Goal: Navigation & Orientation: Find specific page/section

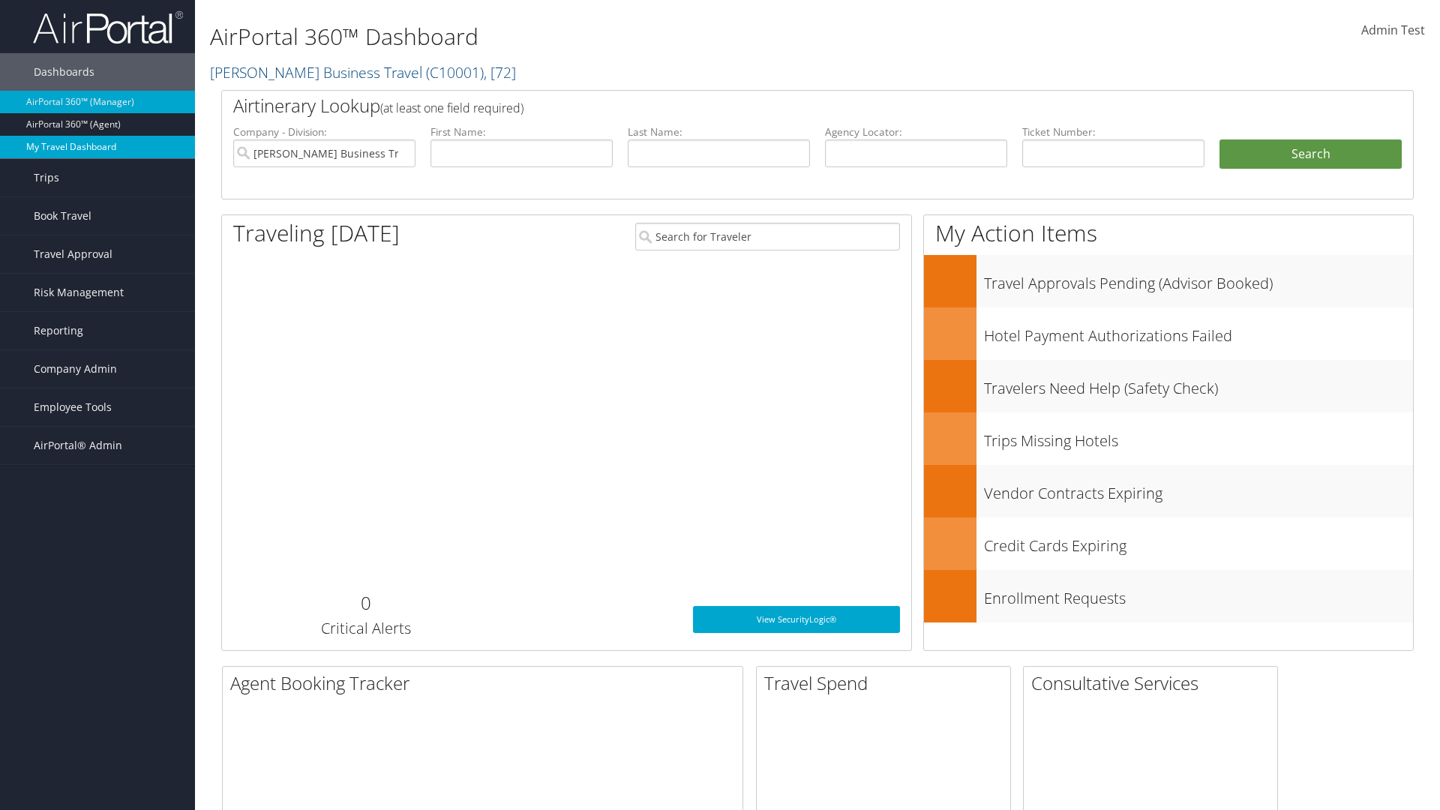
click at [98, 147] on link "My Travel Dashboard" at bounding box center [97, 147] width 195 height 23
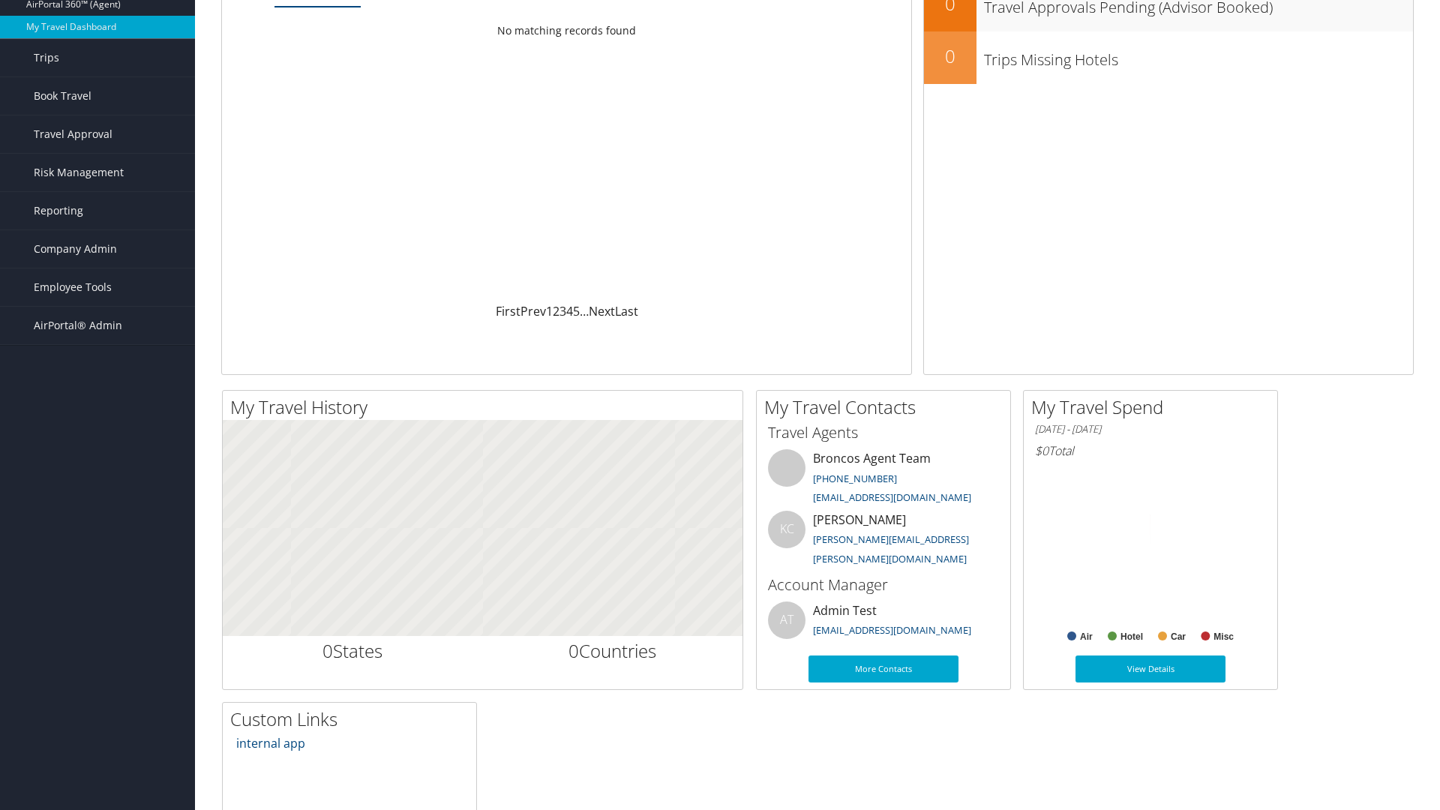
scroll to position [104, 0]
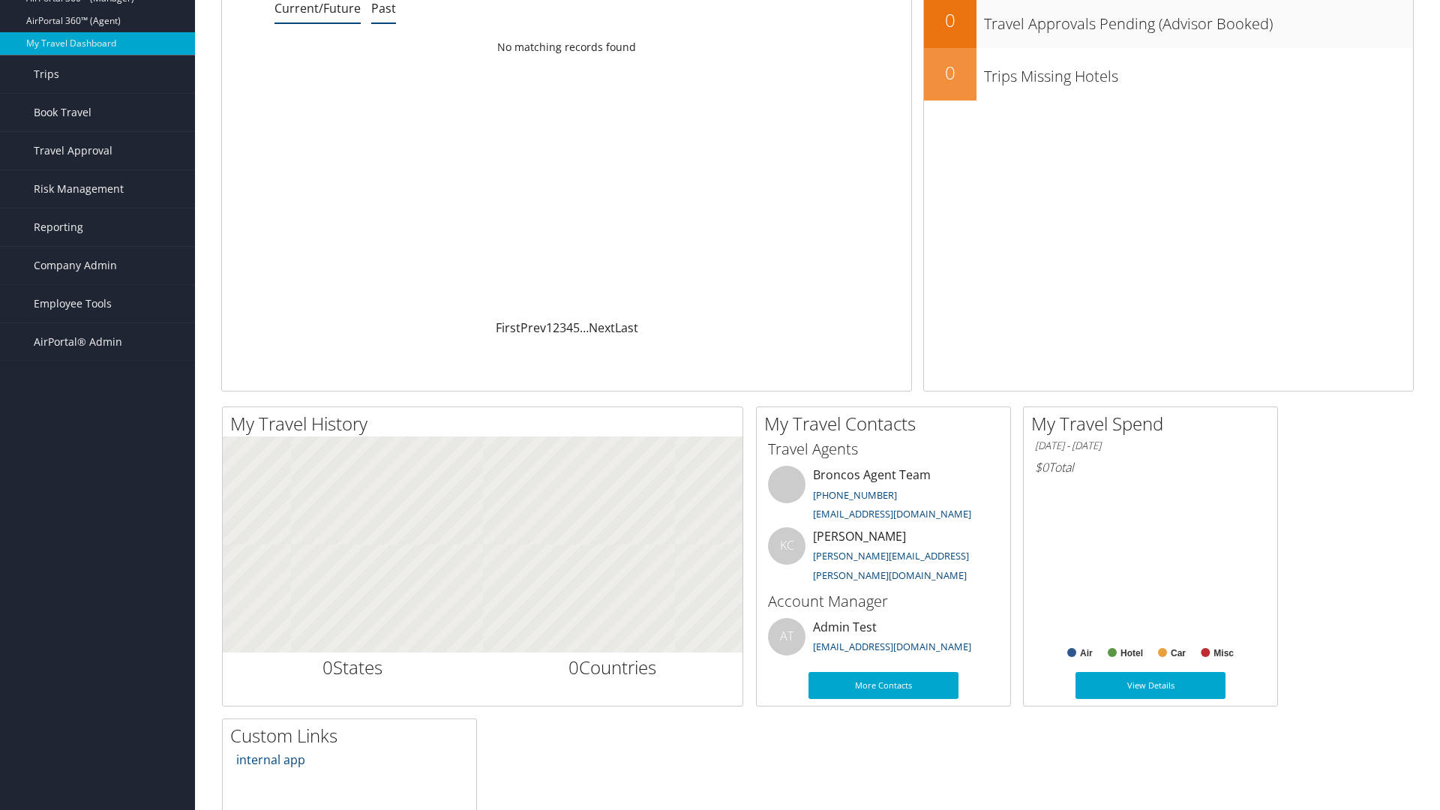
click at [383, 8] on link "Past" at bounding box center [383, 8] width 25 height 17
click at [98, 113] on link "Book Travel" at bounding box center [97, 113] width 195 height 38
click at [98, 188] on link "Book/Manage Online Trips" at bounding box center [97, 187] width 195 height 23
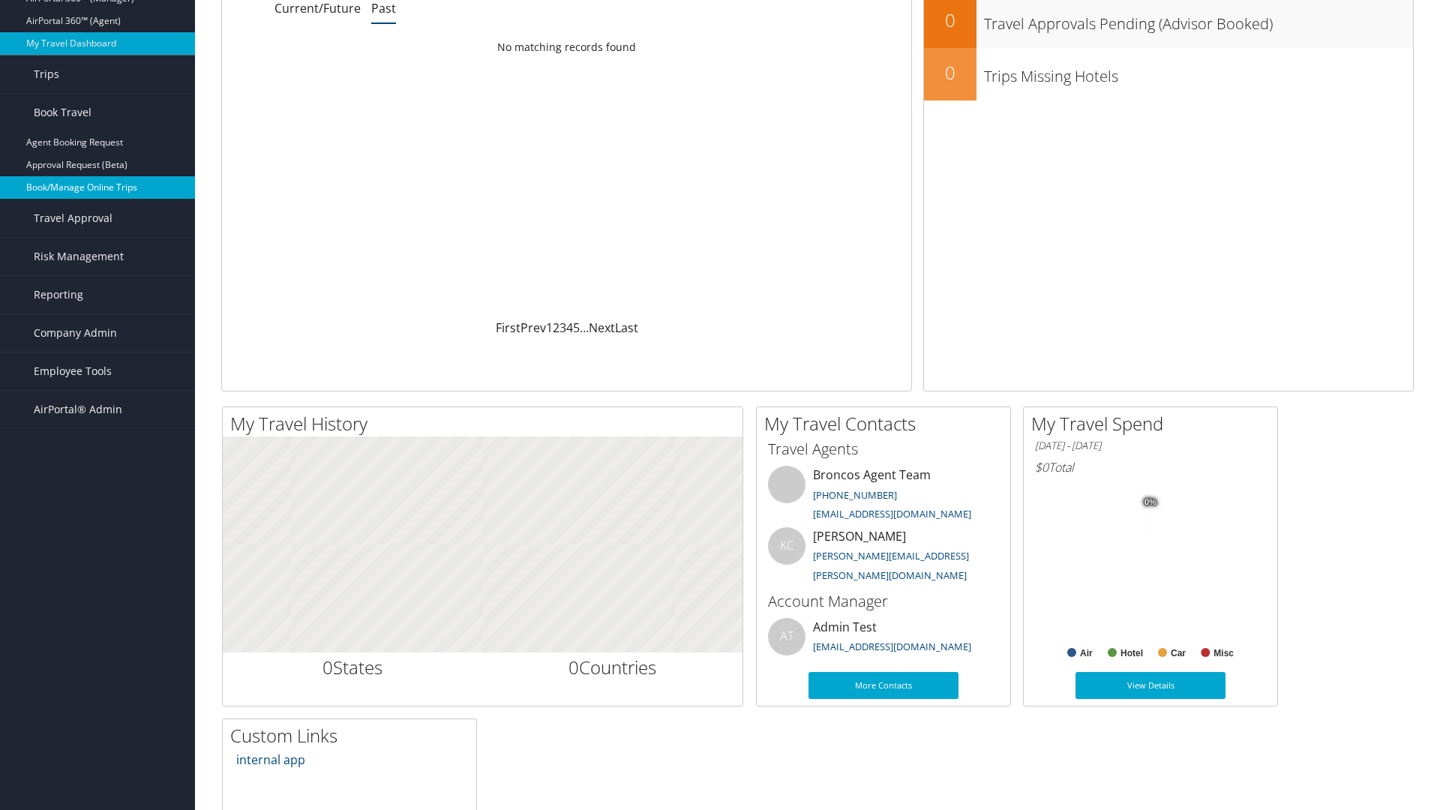
scroll to position [0, 0]
